Goal: Task Accomplishment & Management: Manage account settings

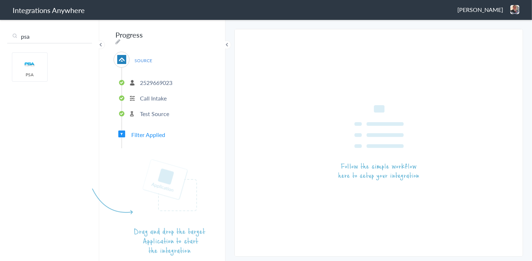
click at [514, 9] on img at bounding box center [515, 9] width 9 height 9
click at [494, 34] on li "Dashboard" at bounding box center [500, 37] width 50 height 11
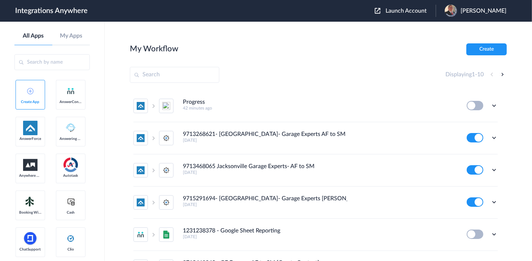
click at [408, 12] on span "Launch Account" at bounding box center [406, 11] width 41 height 6
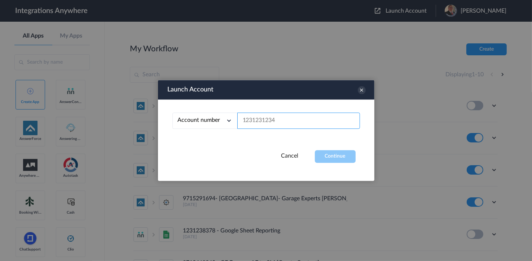
click at [277, 120] on input "text" at bounding box center [298, 121] width 123 height 16
paste input "9803324719"
type input "9803324719"
click at [340, 161] on button "Continue" at bounding box center [335, 156] width 41 height 13
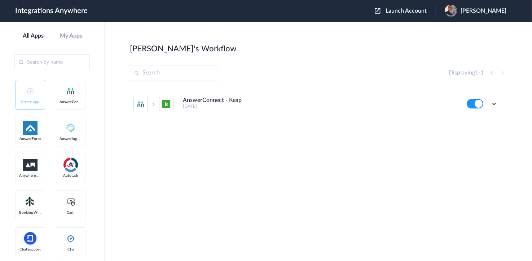
click at [472, 9] on span "[PERSON_NAME]" at bounding box center [484, 11] width 46 height 7
click at [455, 32] on link "My Account" at bounding box center [454, 29] width 27 height 5
